Goal: Obtain resource: Download file/media

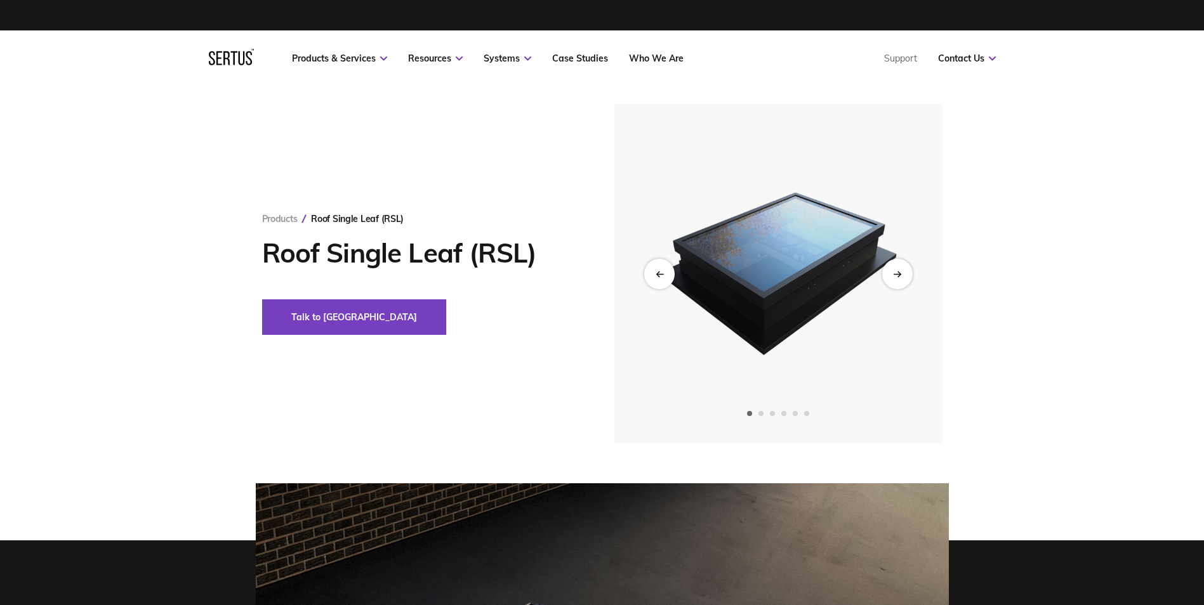
scroll to position [127, 0]
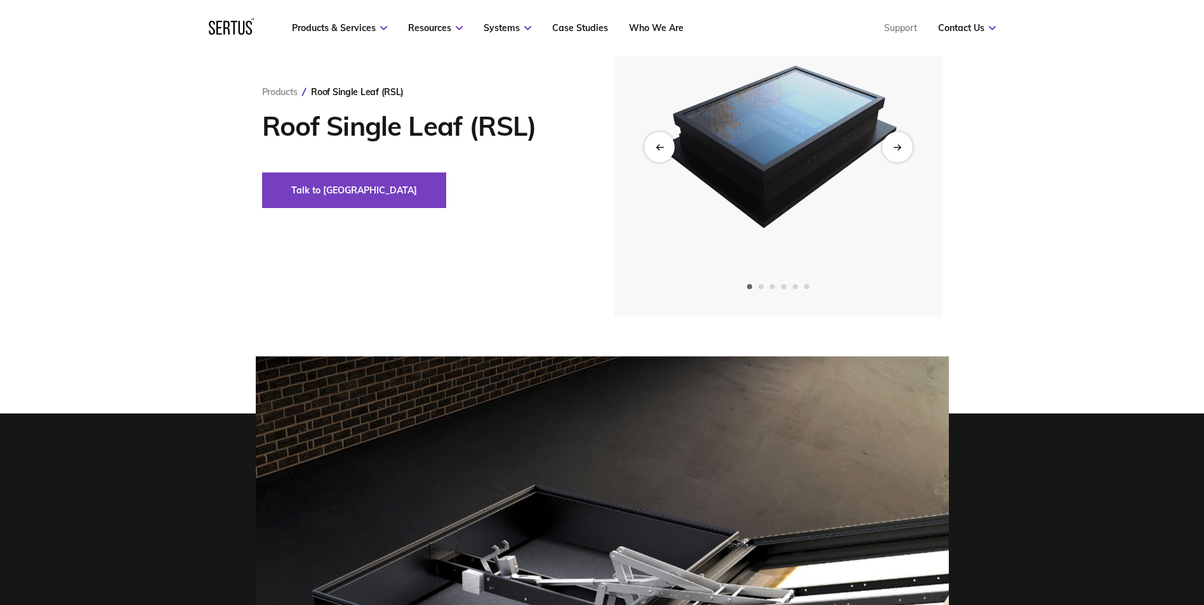
click at [895, 173] on img at bounding box center [778, 147] width 312 height 340
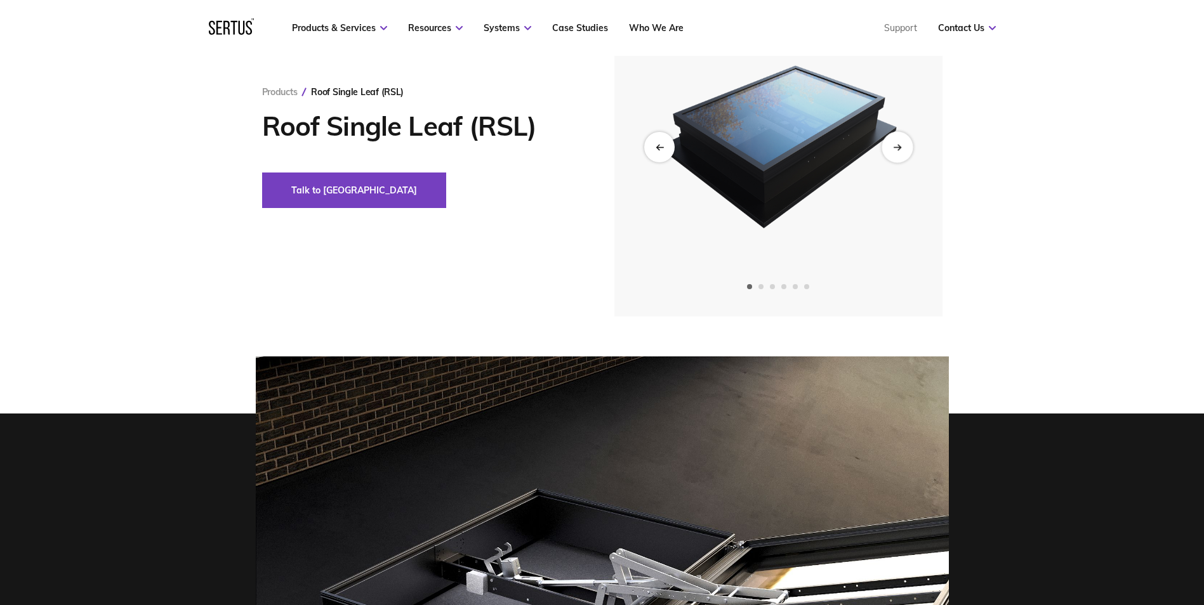
click at [897, 153] on div "Next slide" at bounding box center [897, 146] width 31 height 31
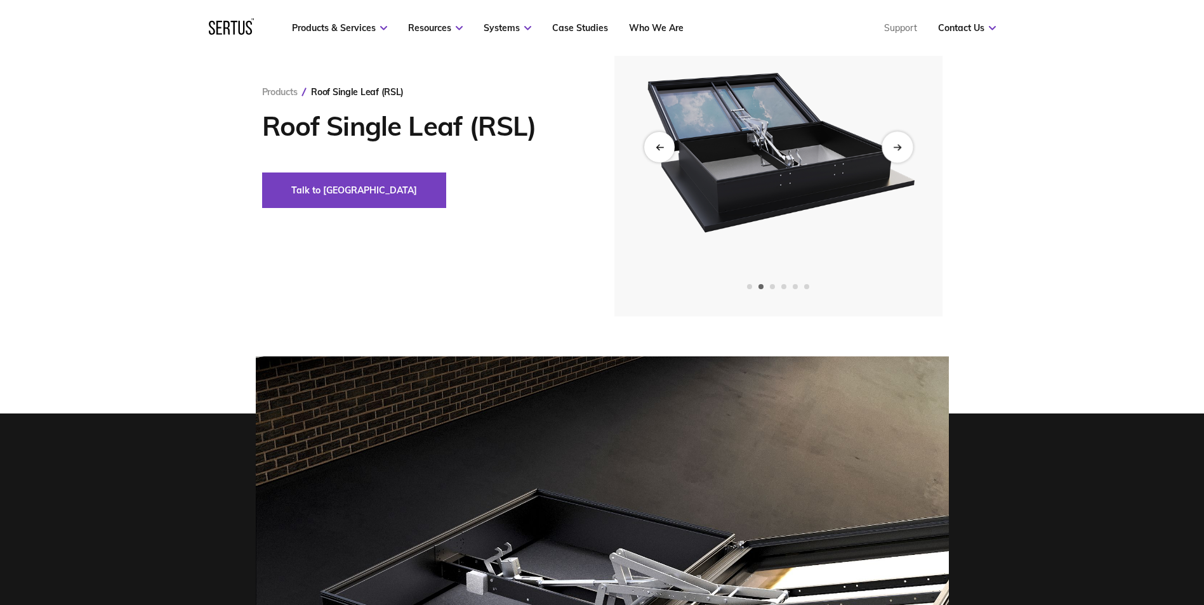
click at [897, 153] on div "Next slide" at bounding box center [897, 146] width 31 height 31
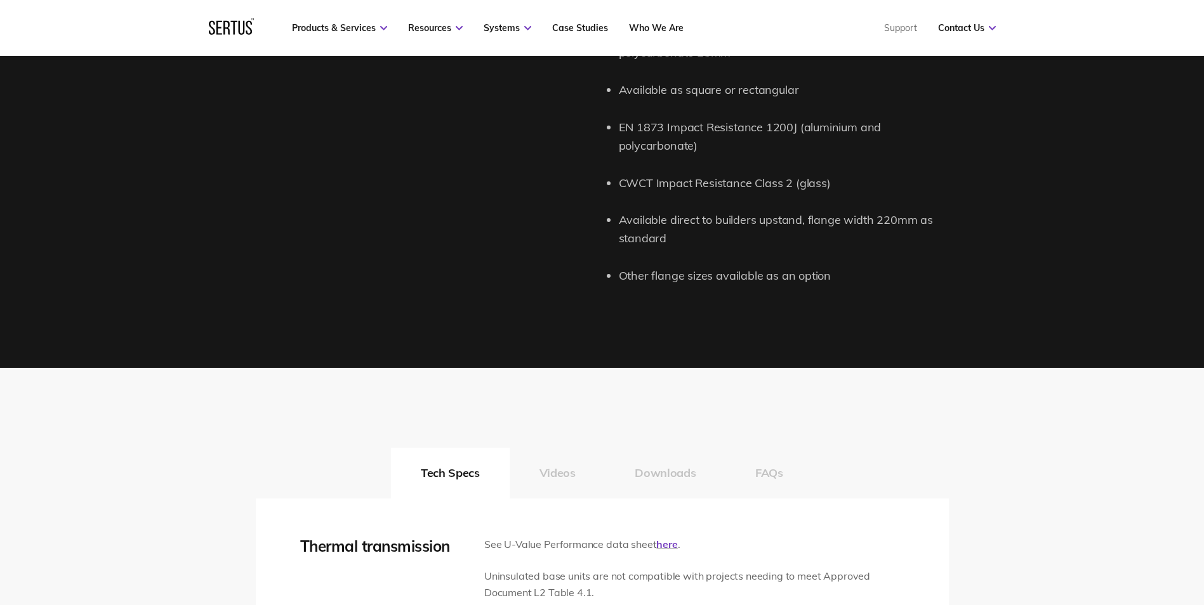
scroll to position [1904, 0]
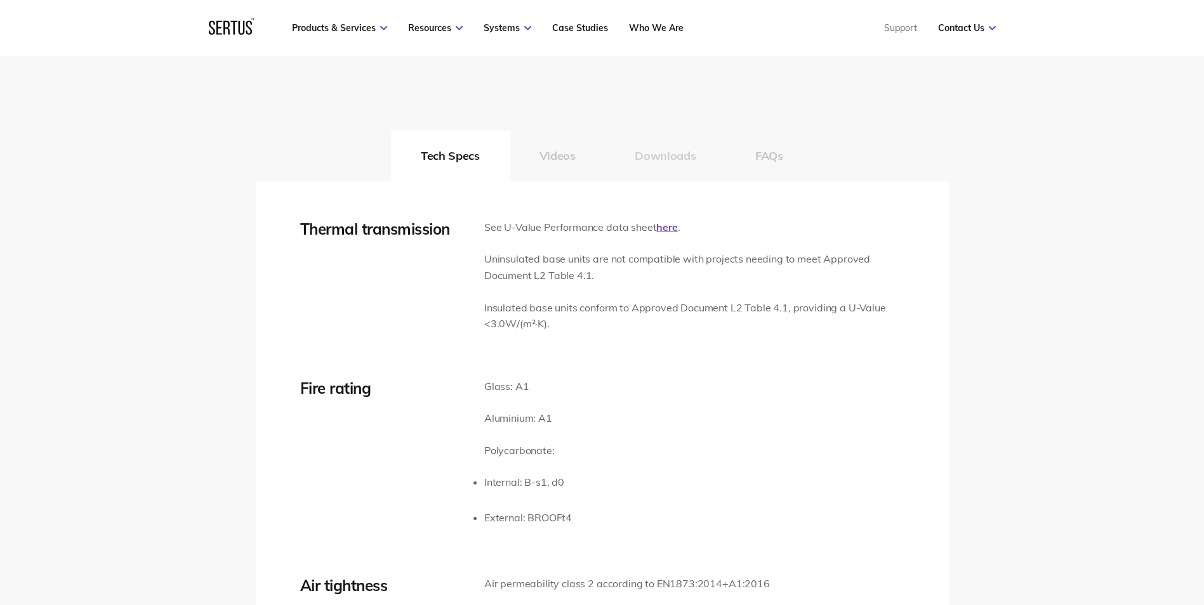
click at [694, 159] on button "Downloads" at bounding box center [665, 156] width 121 height 51
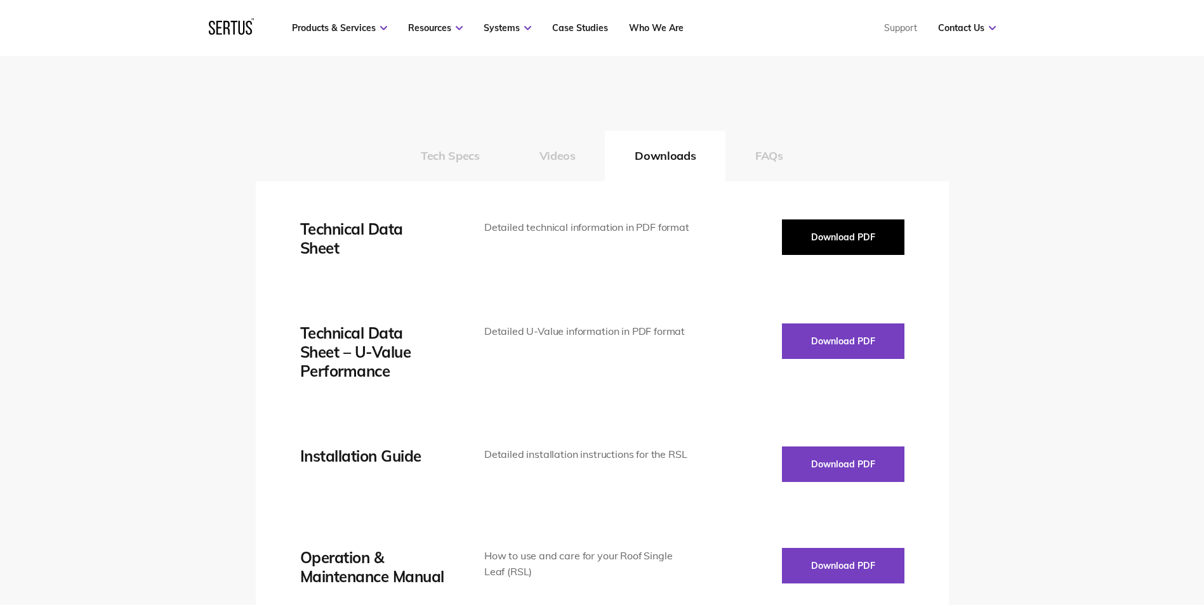
click at [810, 230] on button "Download PDF" at bounding box center [843, 238] width 122 height 36
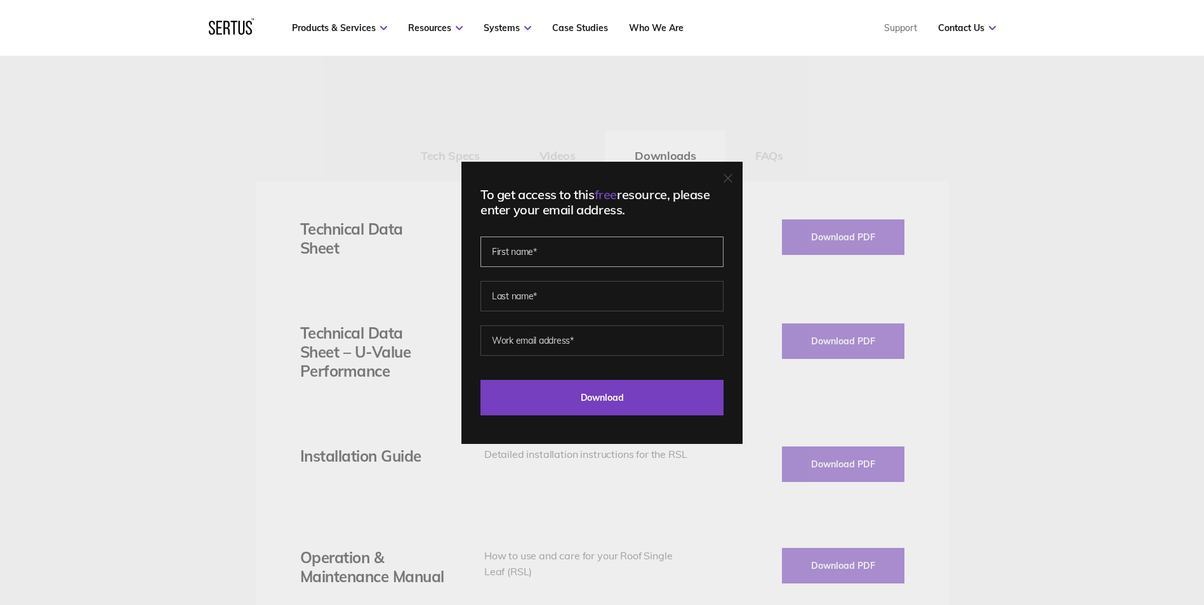
click at [602, 263] on input "text" at bounding box center [601, 252] width 243 height 30
type input "gaf"
click at [498, 302] on input "text" at bounding box center [601, 296] width 243 height 30
click at [541, 302] on input "text" at bounding box center [601, 296] width 243 height 30
type input "DAS"
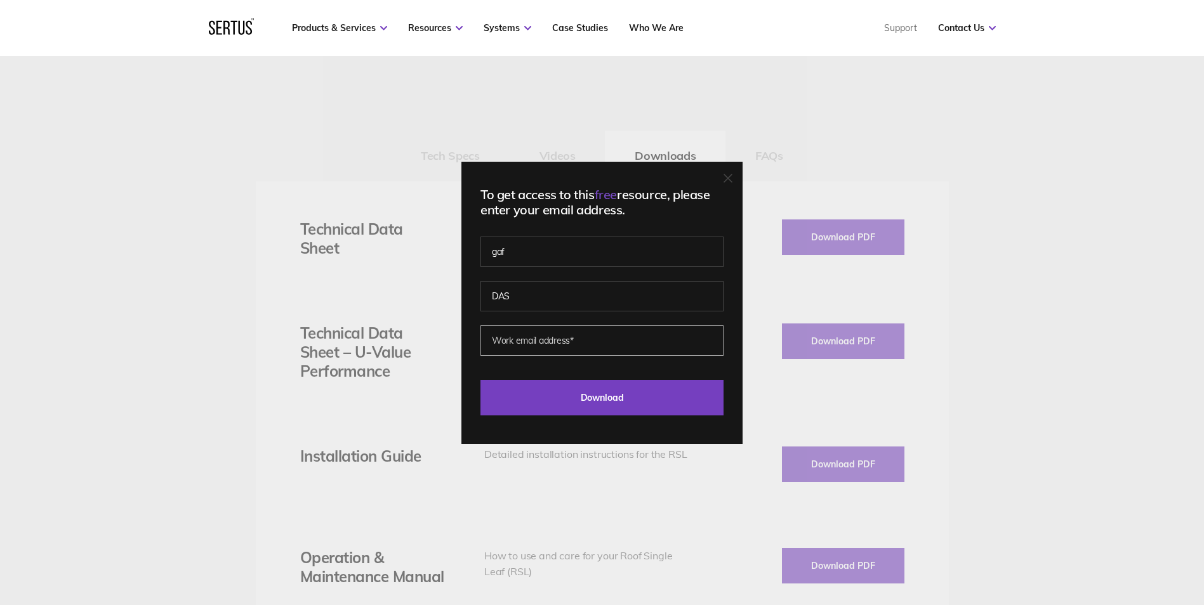
click at [534, 345] on input "email" at bounding box center [601, 341] width 243 height 30
type input "[EMAIL_ADDRESS][DOMAIN_NAME]"
click at [480, 380] on input "Download" at bounding box center [601, 398] width 243 height 36
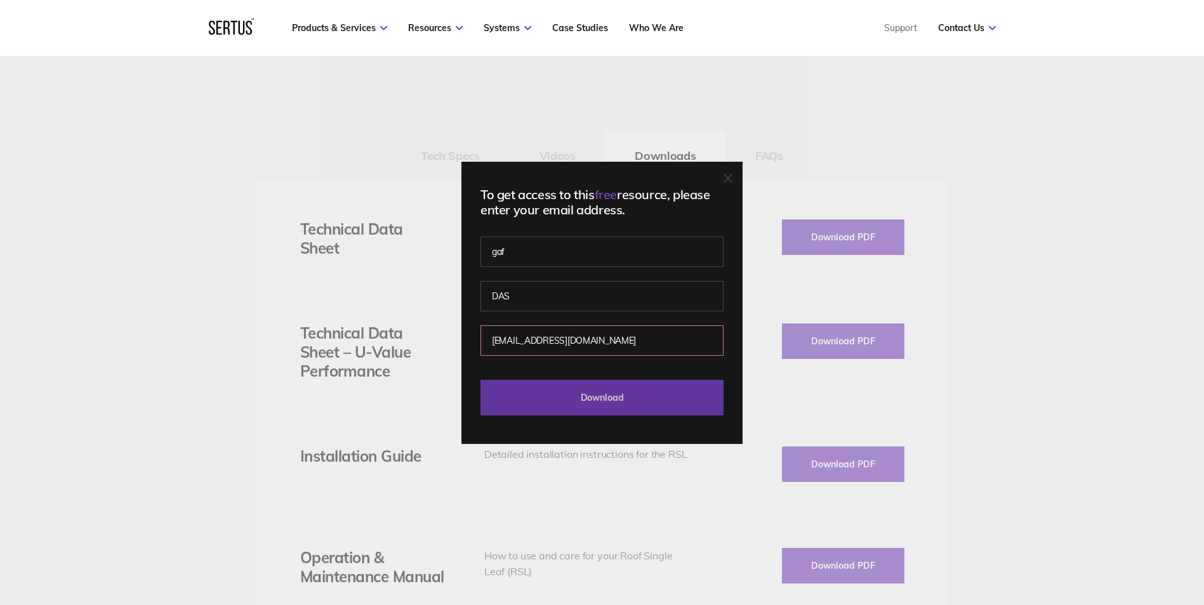
click at [598, 384] on input "Download" at bounding box center [601, 398] width 243 height 36
click at [589, 345] on input "[EMAIL_ADDRESS][DOMAIN_NAME]" at bounding box center [601, 341] width 243 height 30
drag, startPoint x: 589, startPoint y: 345, endPoint x: 419, endPoint y: 323, distance: 171.5
click at [419, 323] on div "To get access to this free resource, please enter your email address. gaf DAS […" at bounding box center [602, 302] width 1204 height 605
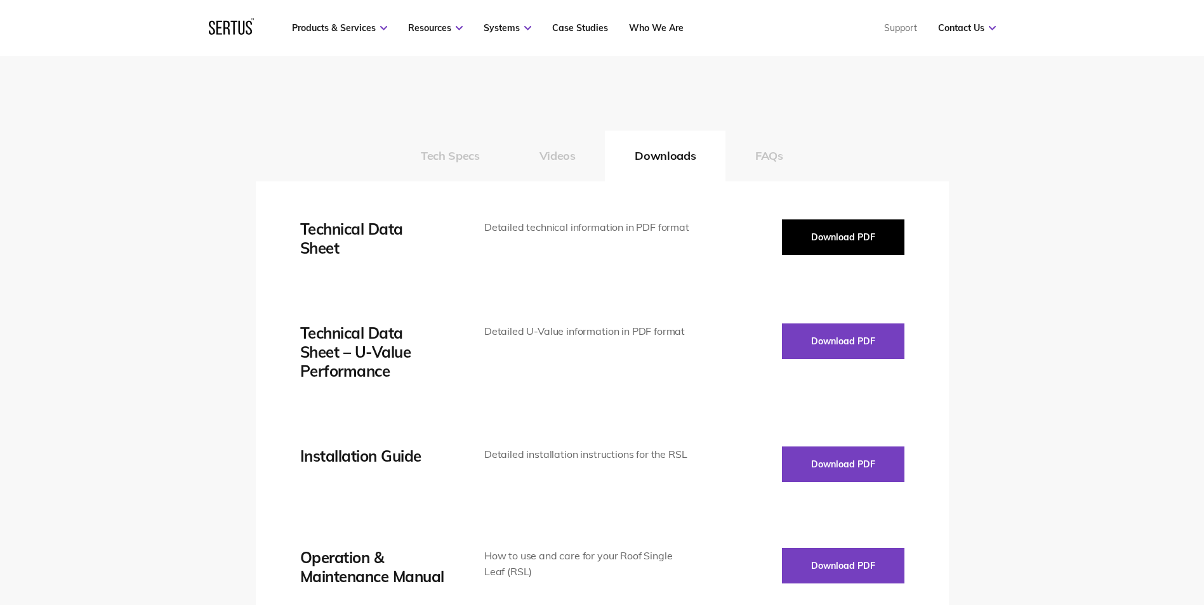
click at [841, 247] on button "Download PDF" at bounding box center [843, 238] width 122 height 36
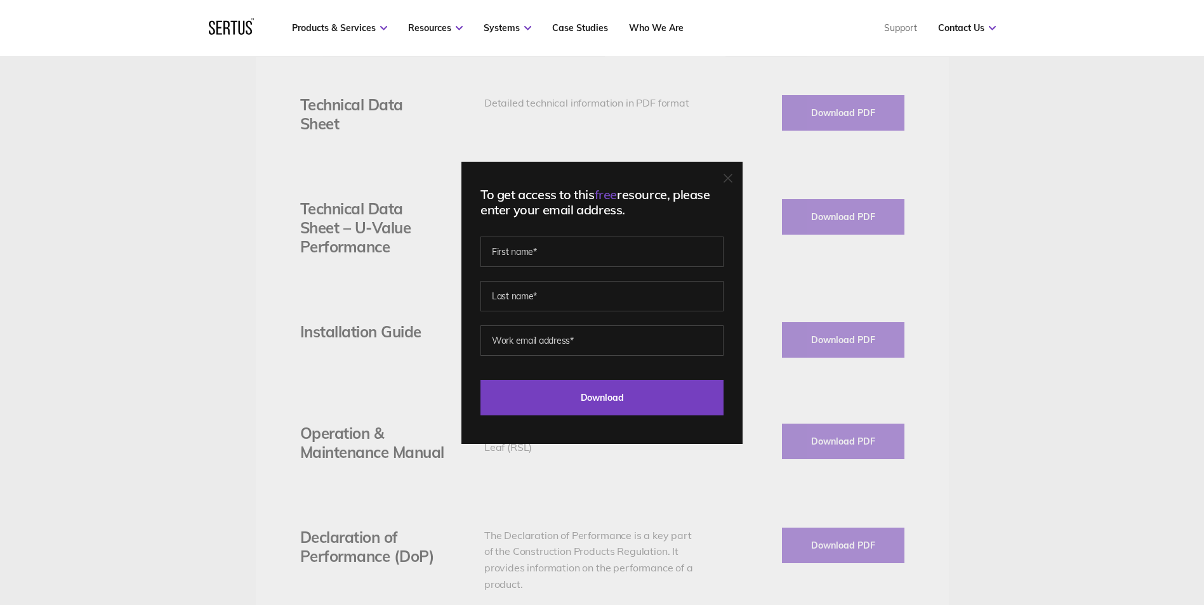
scroll to position [2031, 0]
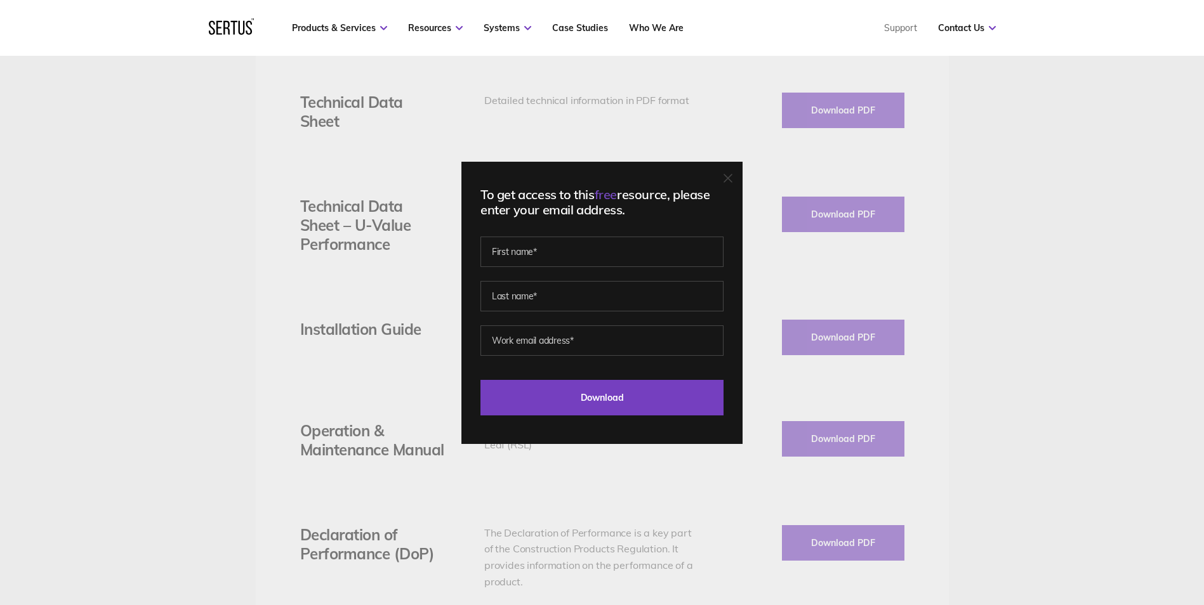
click at [403, 431] on div "To get access to this free resource, please enter your email address. Last Down…" at bounding box center [602, 302] width 1204 height 605
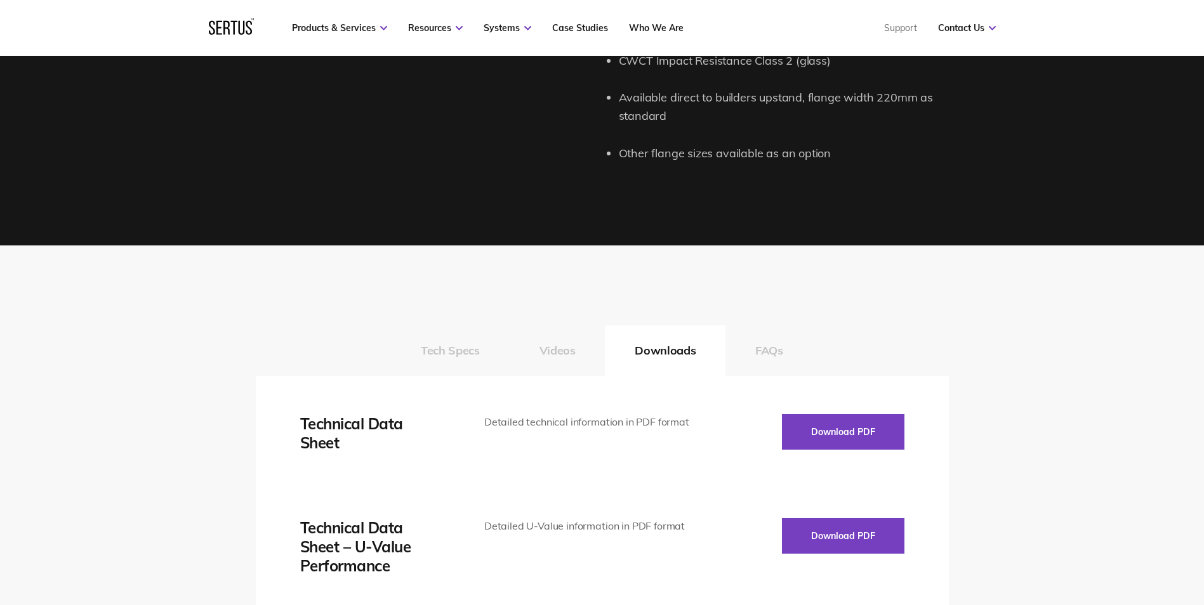
scroll to position [1777, 0]
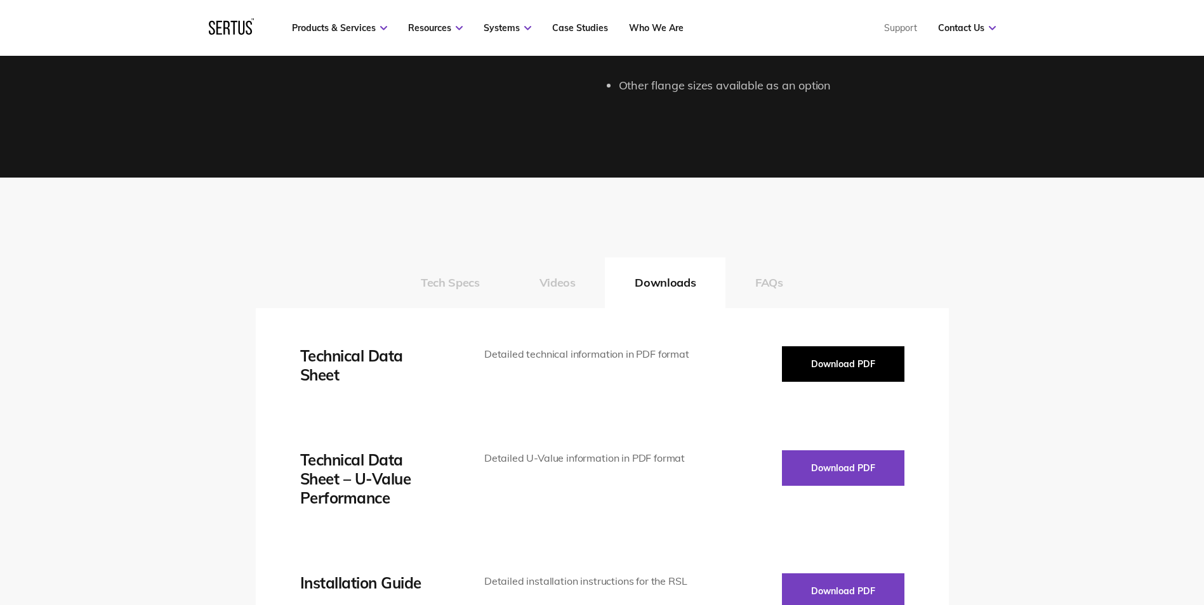
click at [853, 351] on button "Download PDF" at bounding box center [843, 365] width 122 height 36
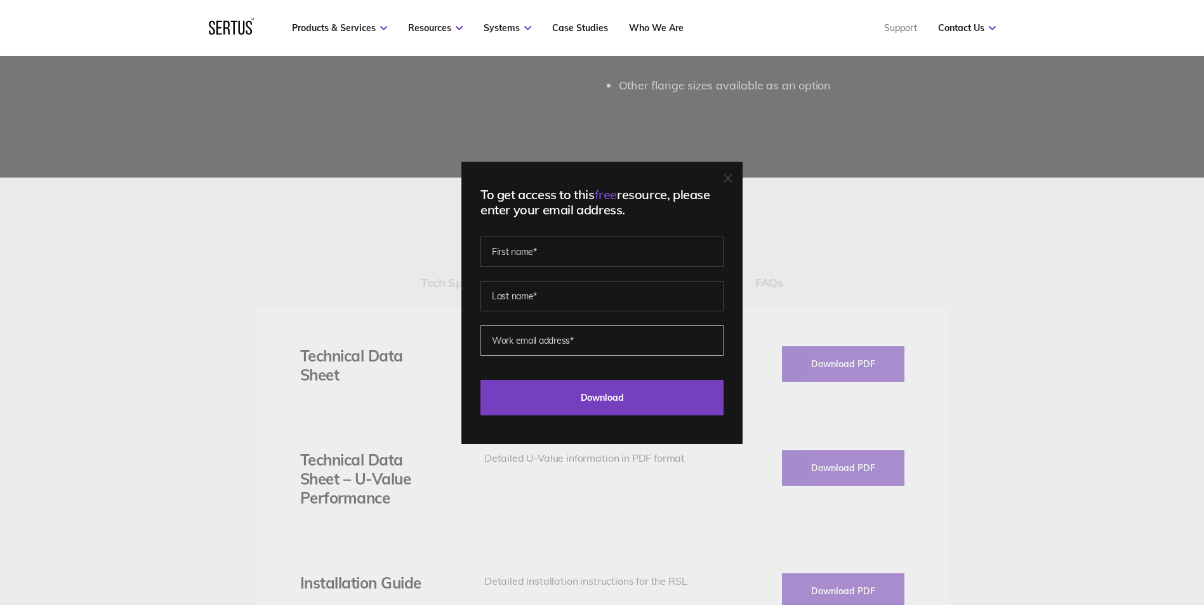
click at [576, 355] on input "email" at bounding box center [601, 341] width 243 height 30
type input "[PERSON_NAME][EMAIL_ADDRESS][PERSON_NAME][DOMAIN_NAME]"
click at [553, 296] on input "text" at bounding box center [601, 296] width 243 height 30
type input "[PERSON_NAME]"
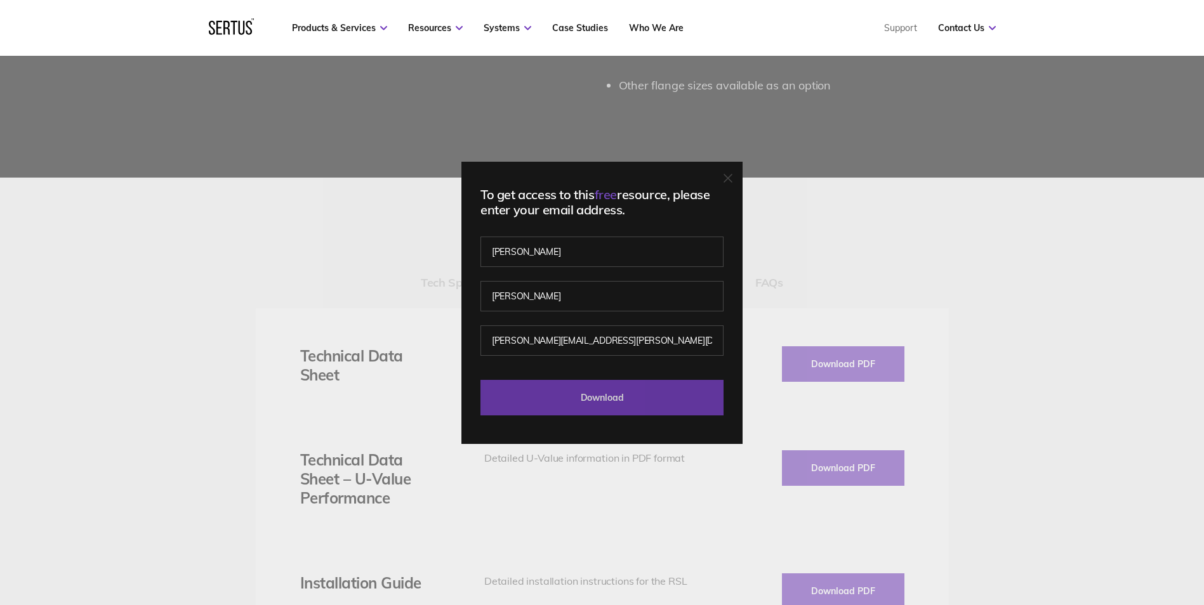
click at [628, 390] on input "Download" at bounding box center [601, 398] width 243 height 36
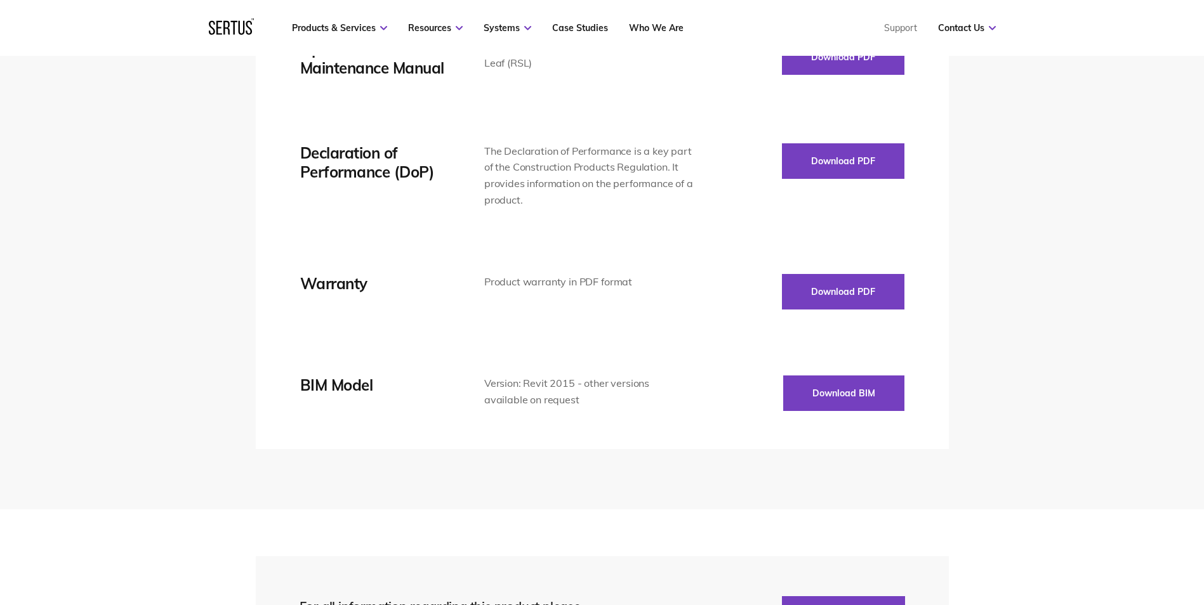
scroll to position [2412, 0]
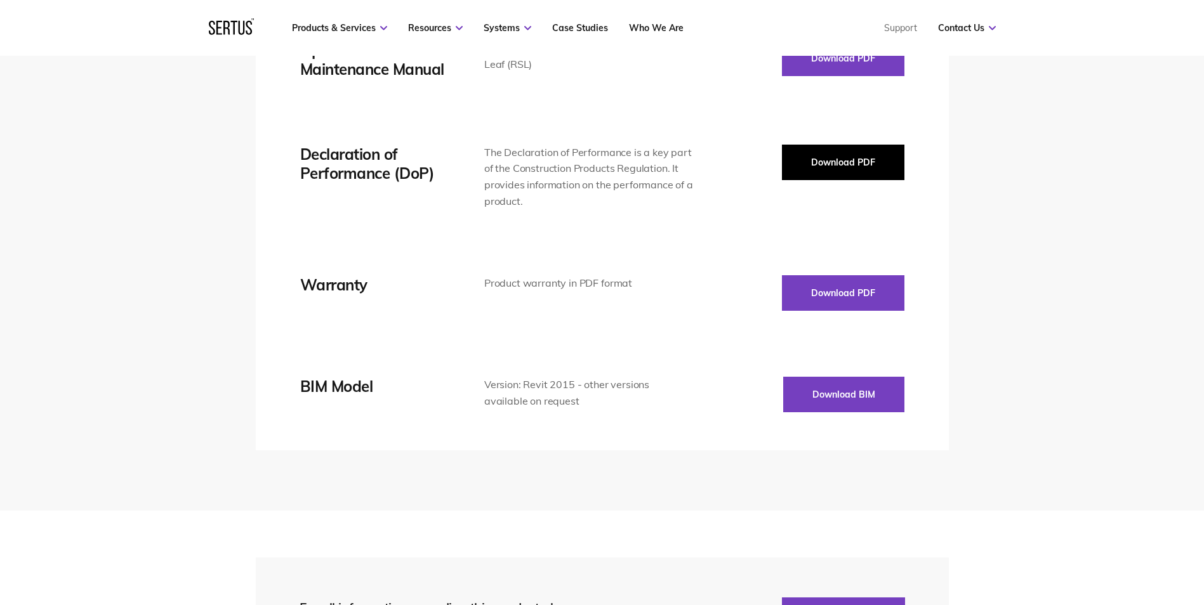
click at [813, 157] on button "Download PDF" at bounding box center [843, 163] width 122 height 36
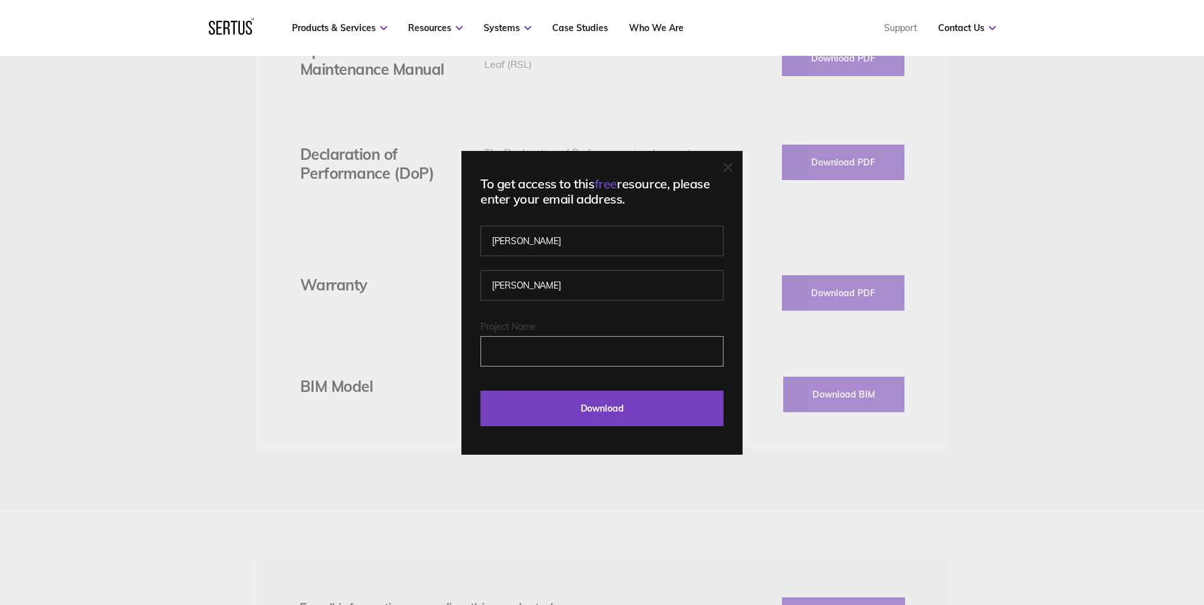
click at [607, 348] on input "Project Name" at bounding box center [601, 351] width 243 height 30
type input "d"
click at [625, 409] on input "Download" at bounding box center [601, 409] width 243 height 36
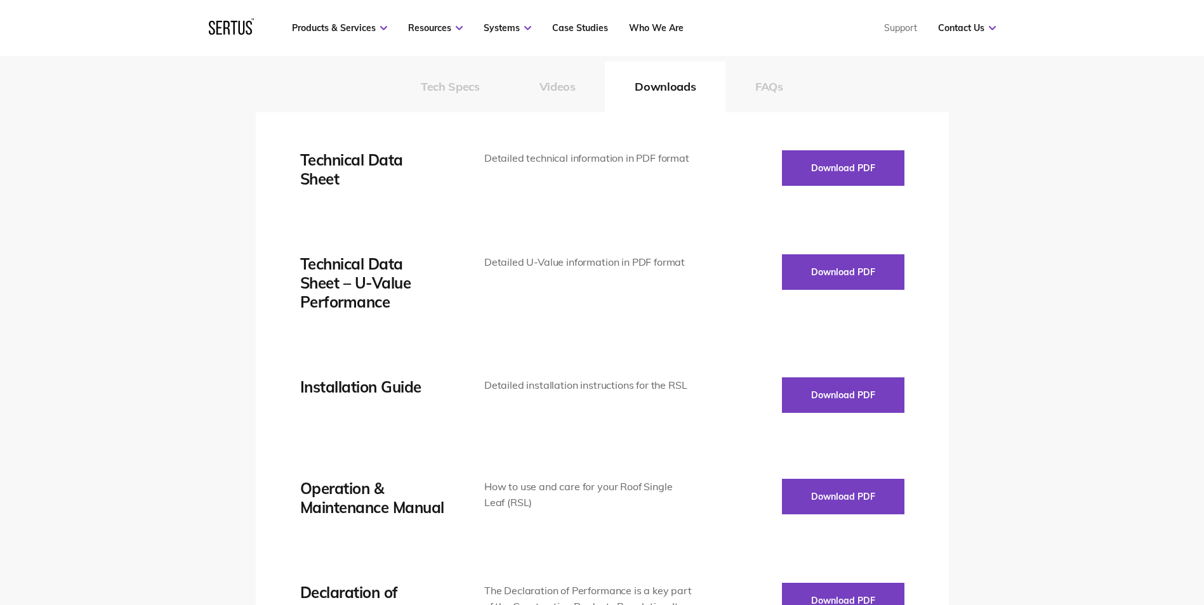
scroll to position [1967, 0]
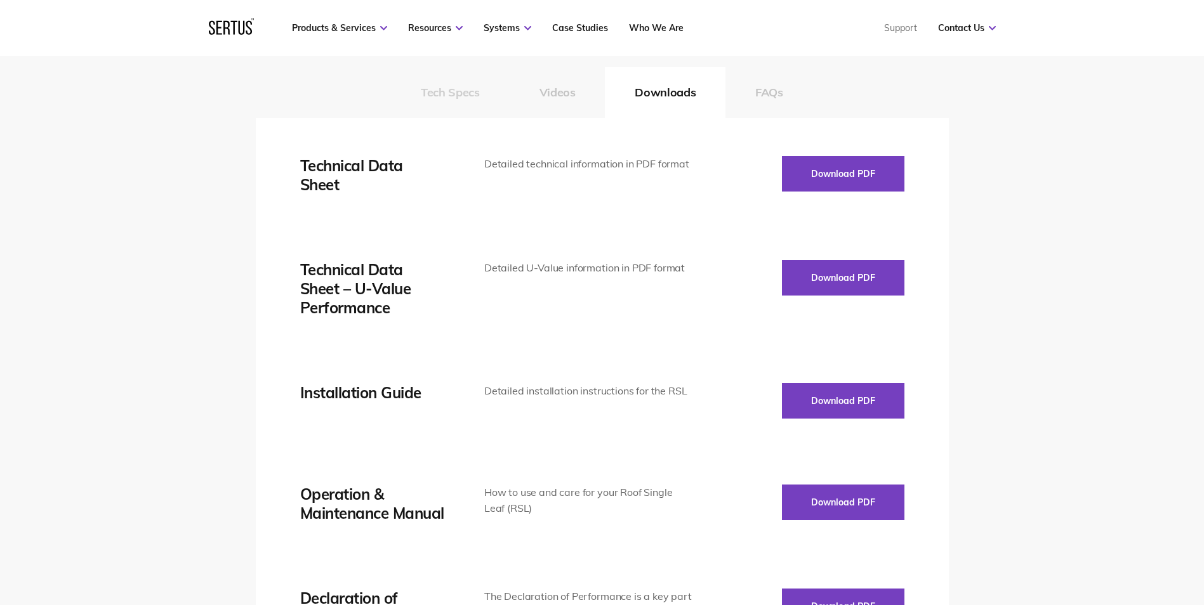
click at [489, 99] on button "Tech Specs" at bounding box center [450, 92] width 118 height 51
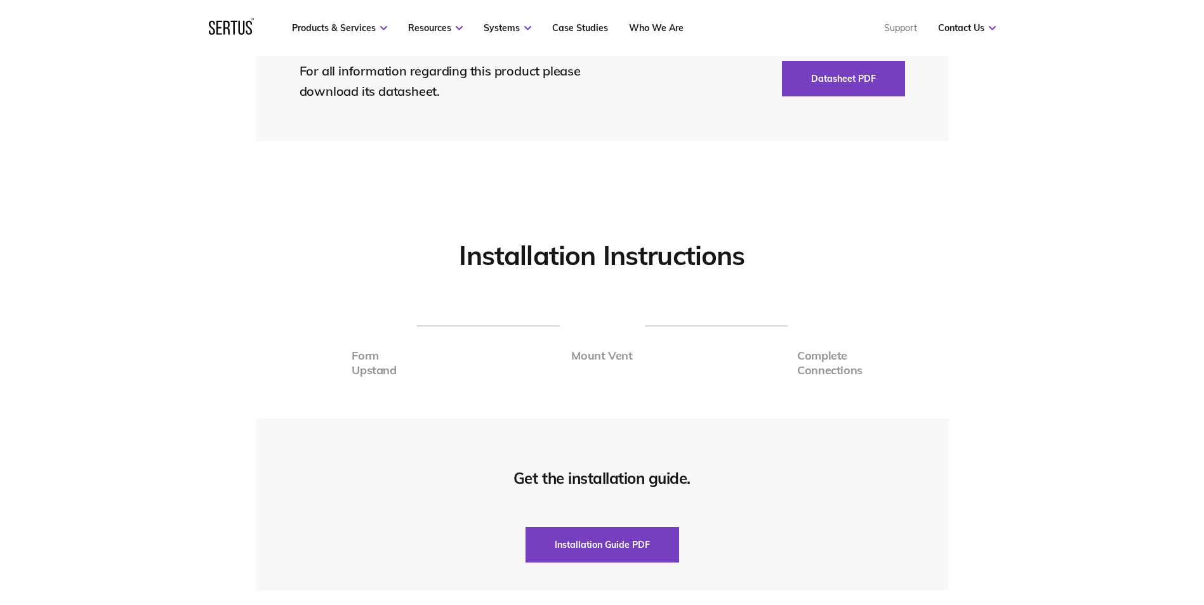
scroll to position [3046, 0]
